Goal: Information Seeking & Learning: Find specific fact

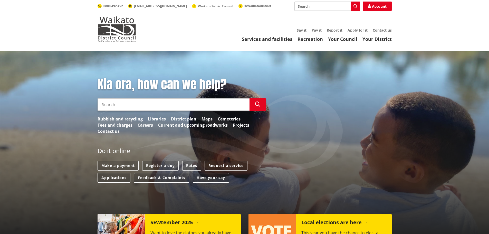
click at [314, 4] on input "Search" at bounding box center [328, 6] width 66 height 9
click at [191, 103] on input "Search" at bounding box center [174, 104] width 152 height 12
type input "te reo maori"
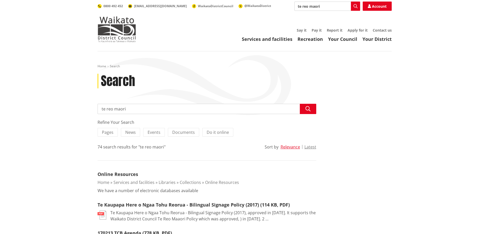
click at [163, 106] on input "te reo maori" at bounding box center [207, 109] width 219 height 10
type input "te reo maori policy"
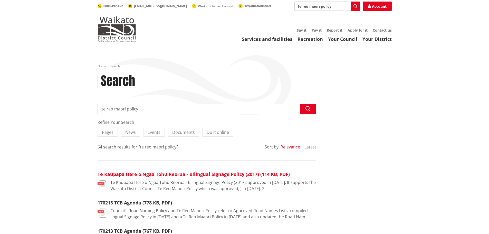
click at [238, 175] on link "Te Kaupapa Here o Ngaa Tohu Reorua - Bilingual Signage Policy (2017) (114 KB, P…" at bounding box center [194, 174] width 192 height 6
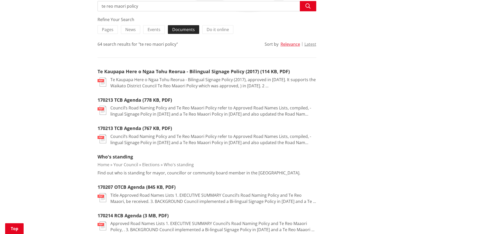
click at [173, 28] on span "Documents" at bounding box center [183, 30] width 23 height 6
click at [0, 0] on input "Documents" at bounding box center [0, 0] width 0 height 0
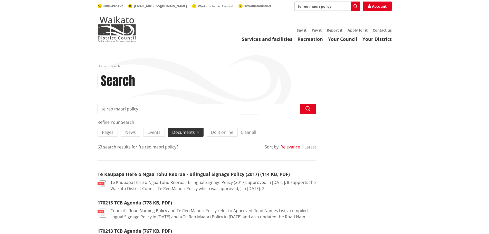
click at [143, 108] on input "te reo maori policy" at bounding box center [207, 109] width 219 height 10
type input "te reo maaori policy"
